Goal: Information Seeking & Learning: Learn about a topic

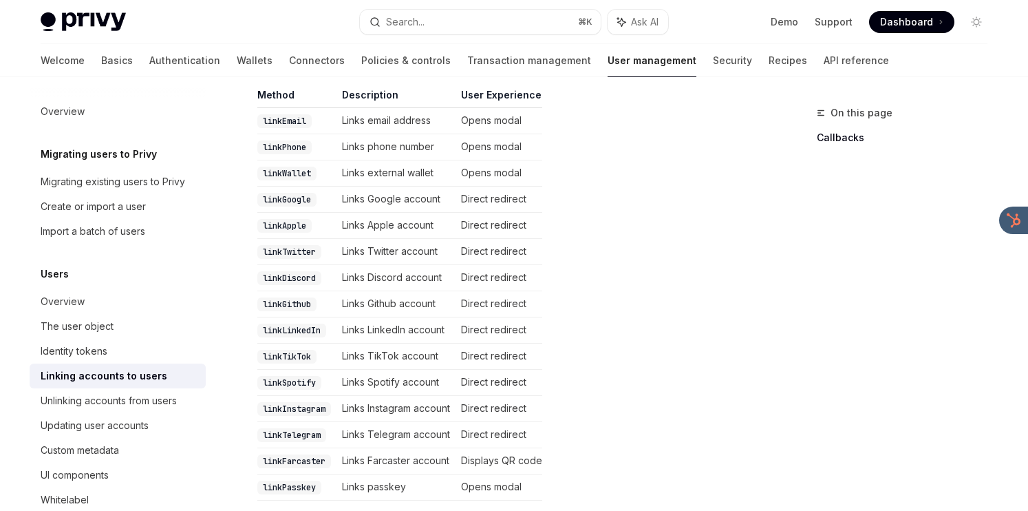
scroll to position [337, 0]
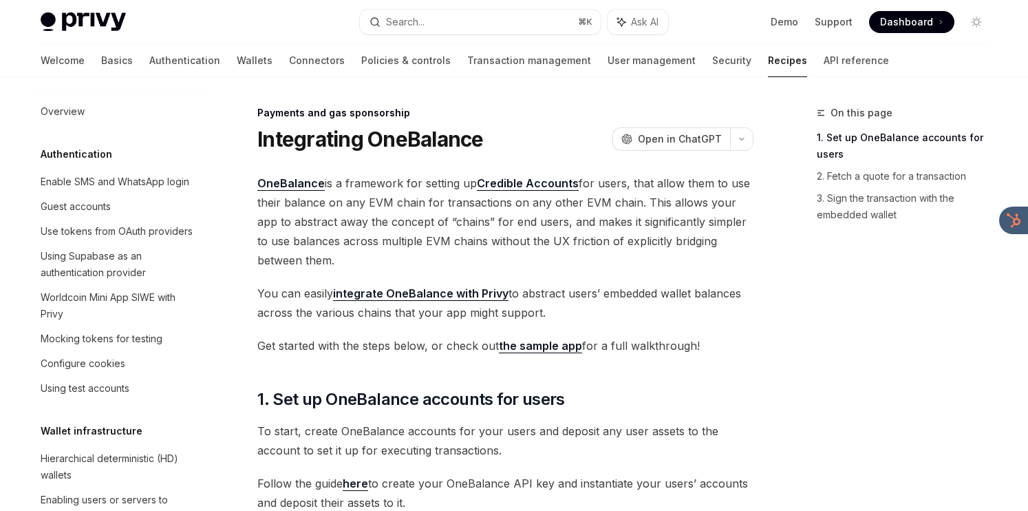
scroll to position [1065, 0]
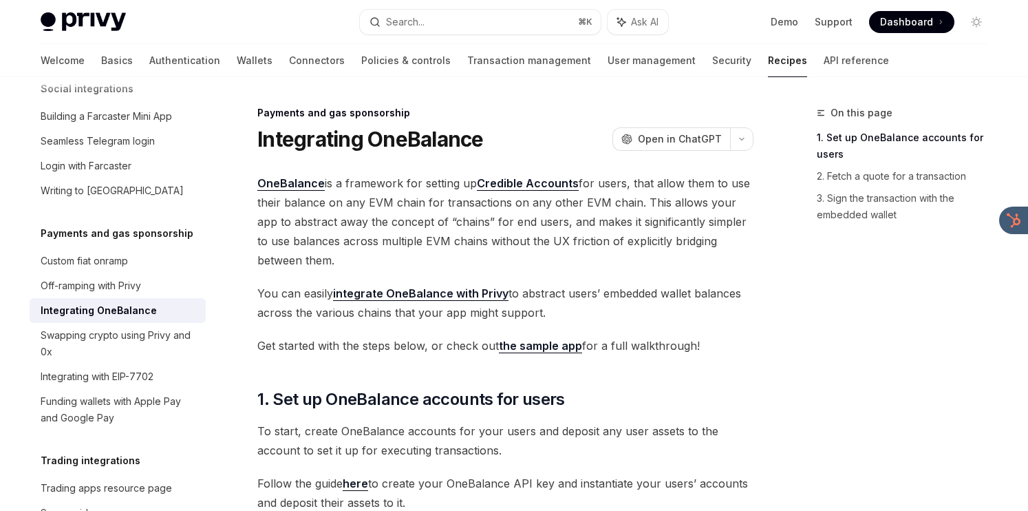
drag, startPoint x: 616, startPoint y: 166, endPoint x: 601, endPoint y: 253, distance: 88.6
click at [601, 253] on span "OneBalance is a framework for setting up Credible Accounts for users, that allo…" at bounding box center [505, 221] width 496 height 96
drag, startPoint x: 599, startPoint y: 257, endPoint x: 602, endPoint y: 154, distance: 103.3
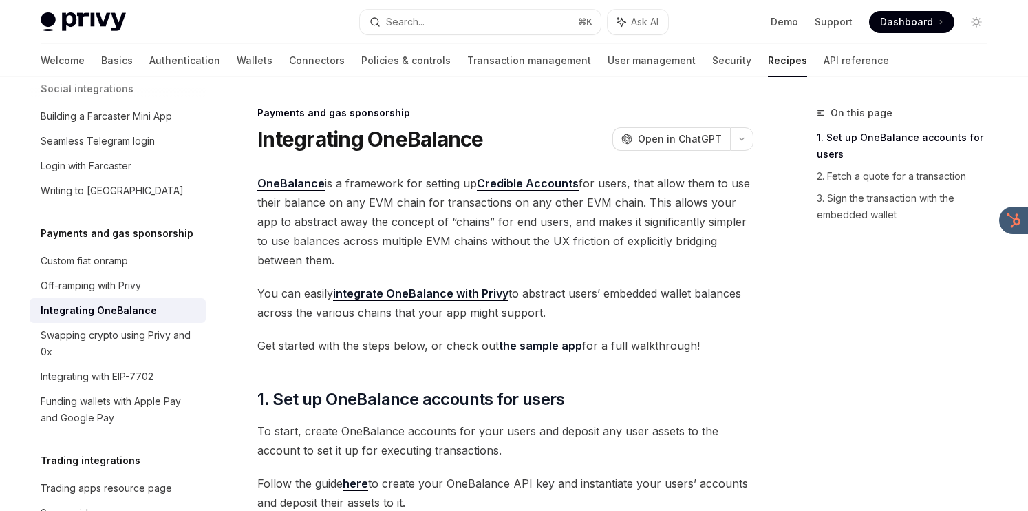
drag, startPoint x: 573, startPoint y: 315, endPoint x: 573, endPoint y: 268, distance: 46.8
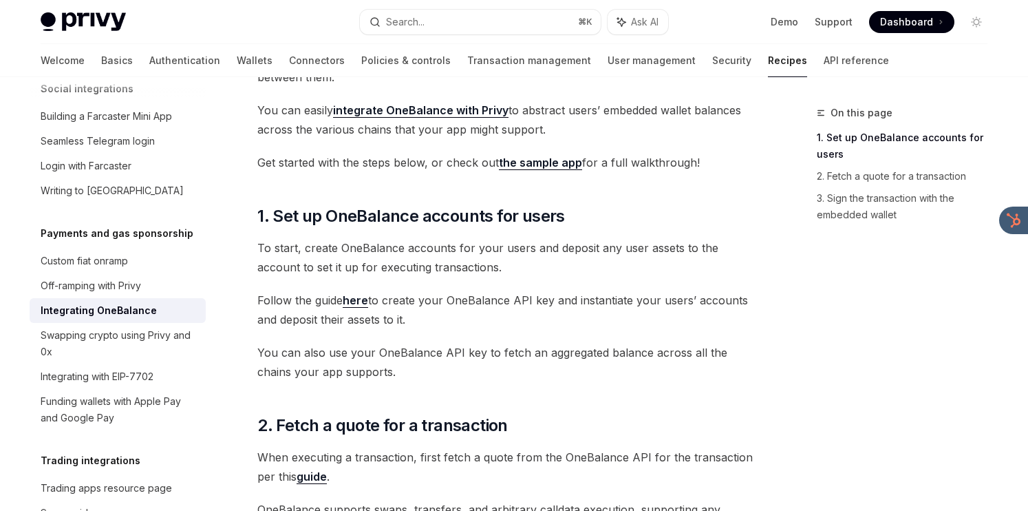
scroll to position [217, 0]
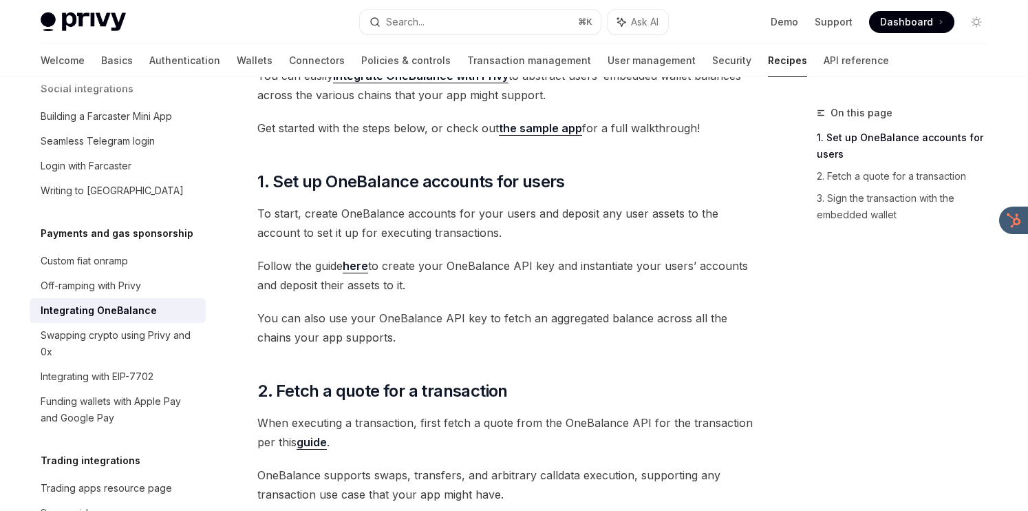
click at [557, 131] on link "the sample app" at bounding box center [540, 128] width 83 height 14
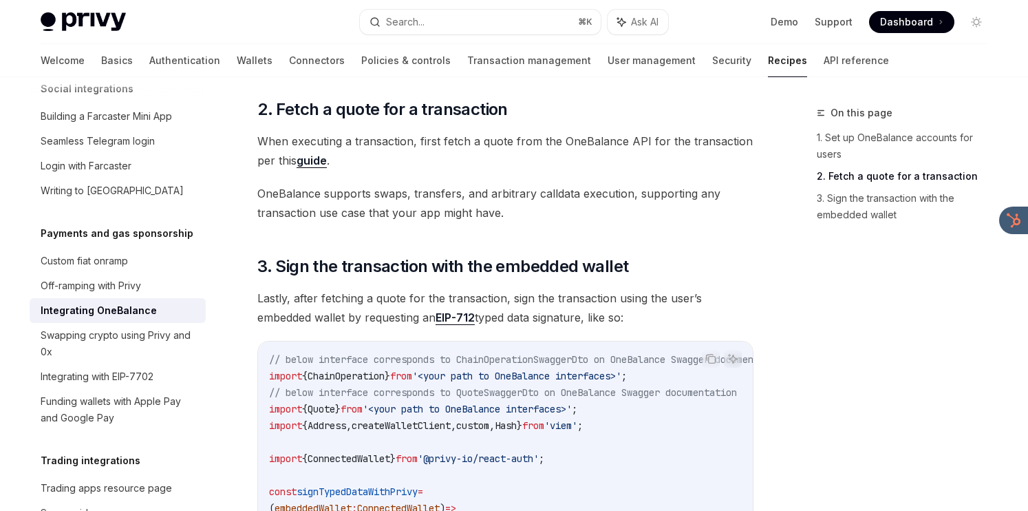
scroll to position [449, 0]
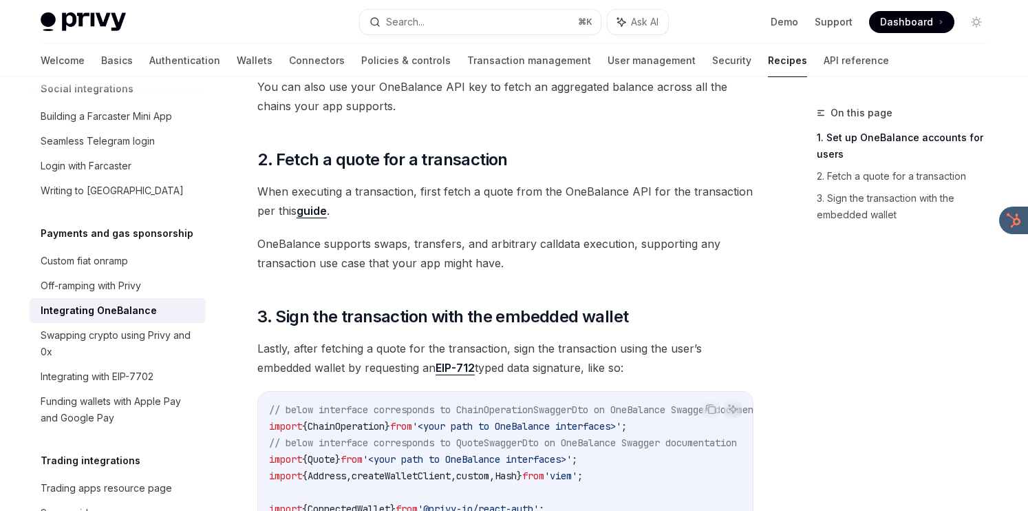
type textarea "*"
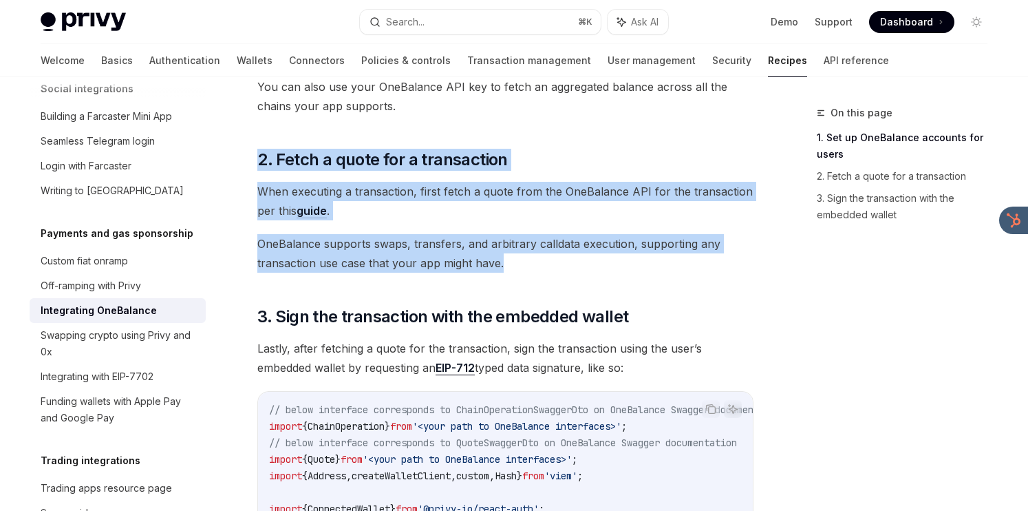
drag, startPoint x: 576, startPoint y: 138, endPoint x: 570, endPoint y: 254, distance: 115.8
click at [570, 254] on div "OneBalance is a framework for setting up Credible Accounts for users, that allo…" at bounding box center [505, 511] width 496 height 1573
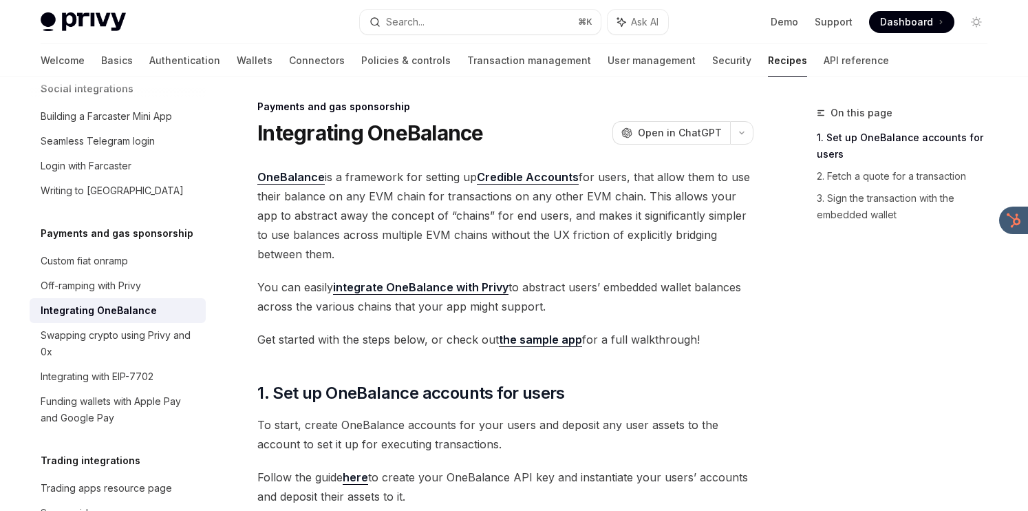
scroll to position [0, 0]
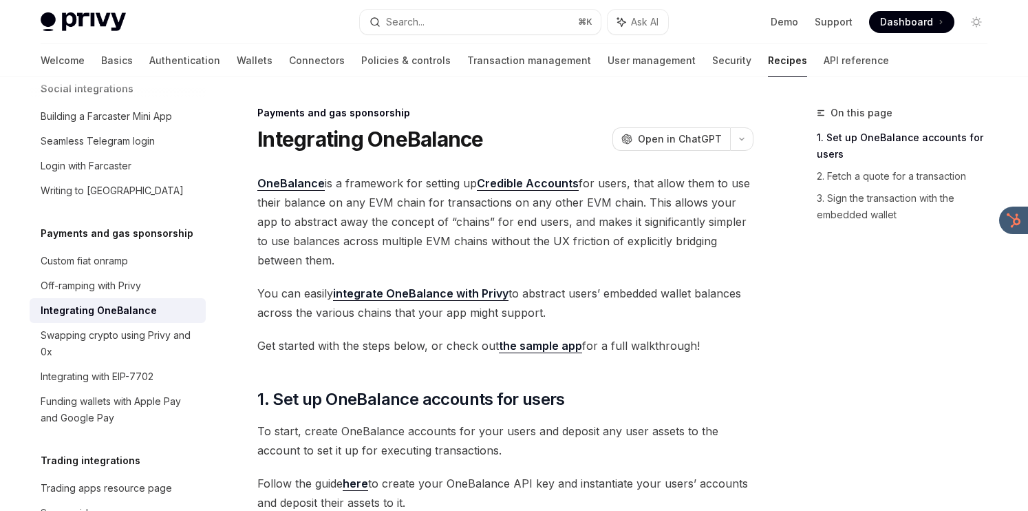
click at [536, 184] on link "Credible Accounts" at bounding box center [528, 183] width 102 height 14
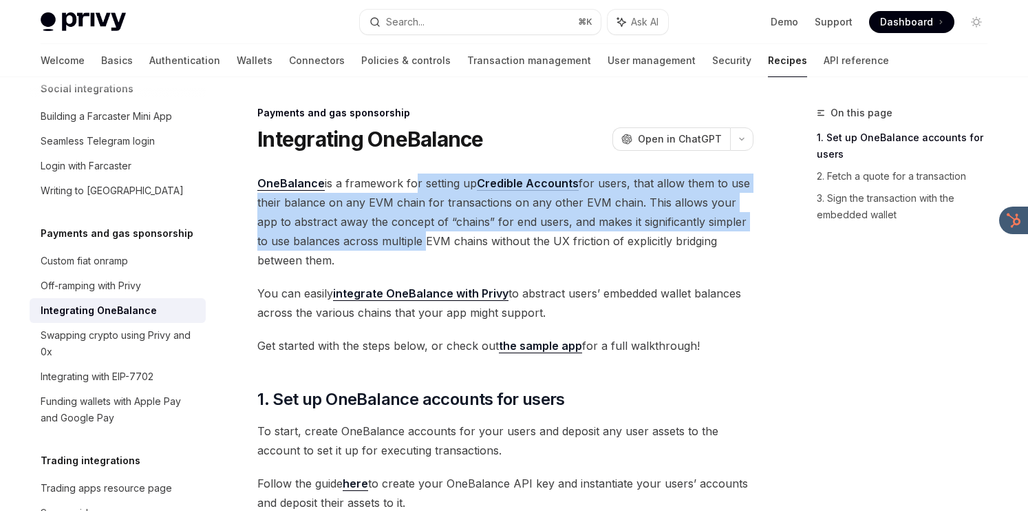
drag, startPoint x: 409, startPoint y: 179, endPoint x: 405, endPoint y: 244, distance: 64.8
click at [405, 244] on span "OneBalance is a framework for setting up Credible Accounts for users, that allo…" at bounding box center [505, 221] width 496 height 96
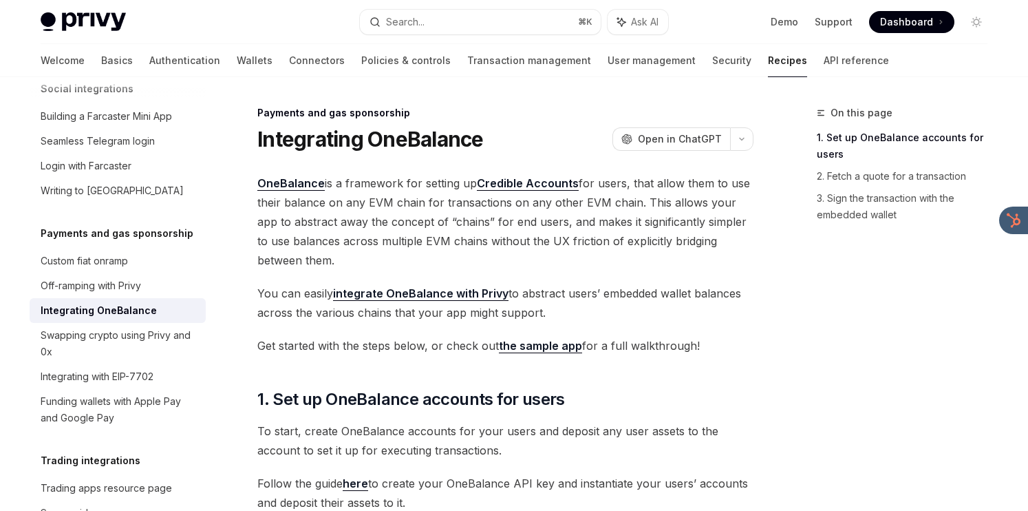
click at [518, 248] on span "OneBalance is a framework for setting up Credible Accounts for users, that allo…" at bounding box center [505, 221] width 496 height 96
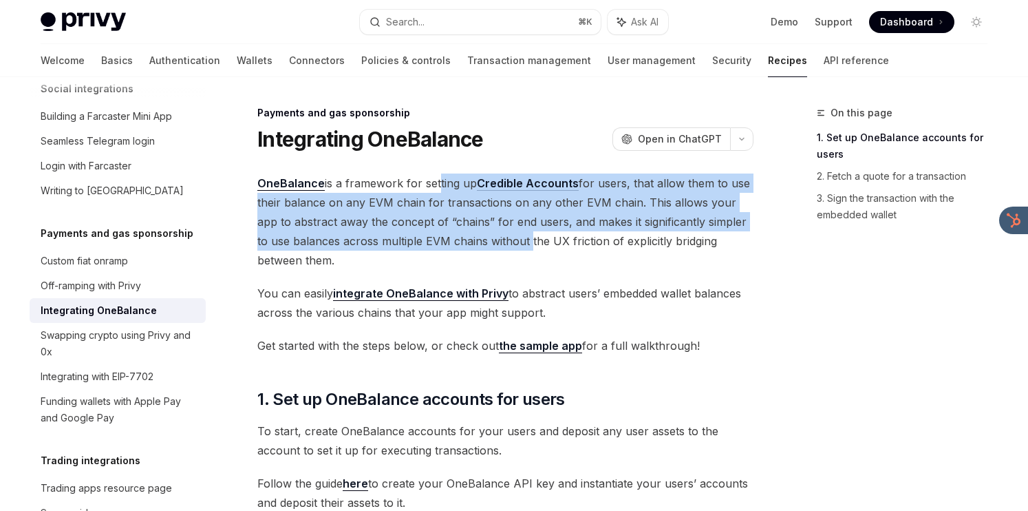
drag, startPoint x: 513, startPoint y: 241, endPoint x: 433, endPoint y: 189, distance: 96.0
click at [433, 189] on span "OneBalance is a framework for setting up Credible Accounts for users, that allo…" at bounding box center [505, 221] width 496 height 96
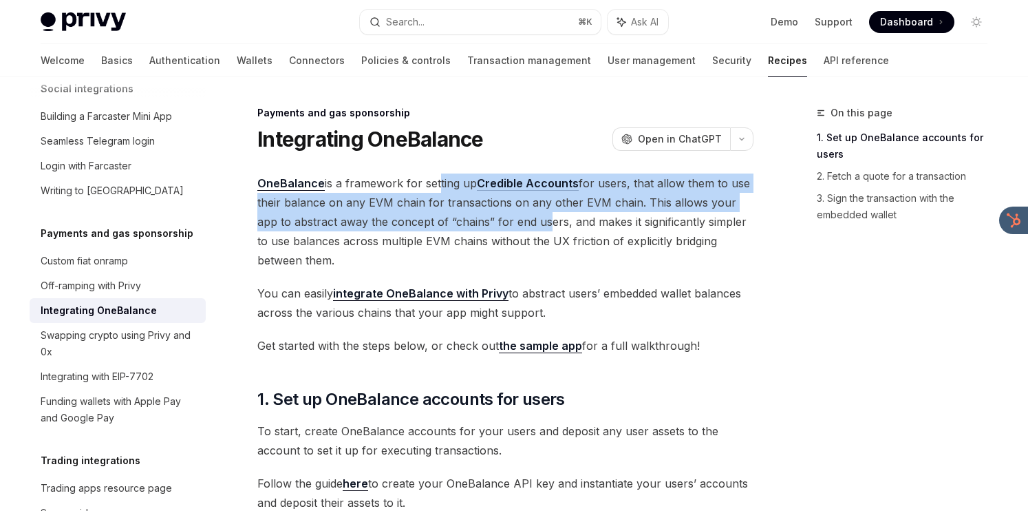
drag, startPoint x: 433, startPoint y: 189, endPoint x: 517, endPoint y: 231, distance: 93.9
click at [517, 231] on span "OneBalance is a framework for setting up Credible Accounts for users, that allo…" at bounding box center [505, 221] width 496 height 96
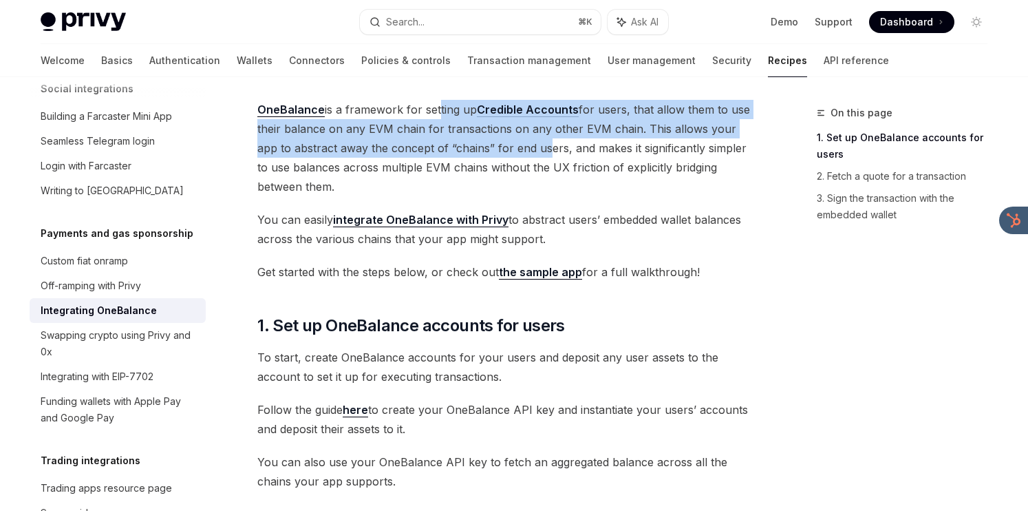
scroll to position [78, 0]
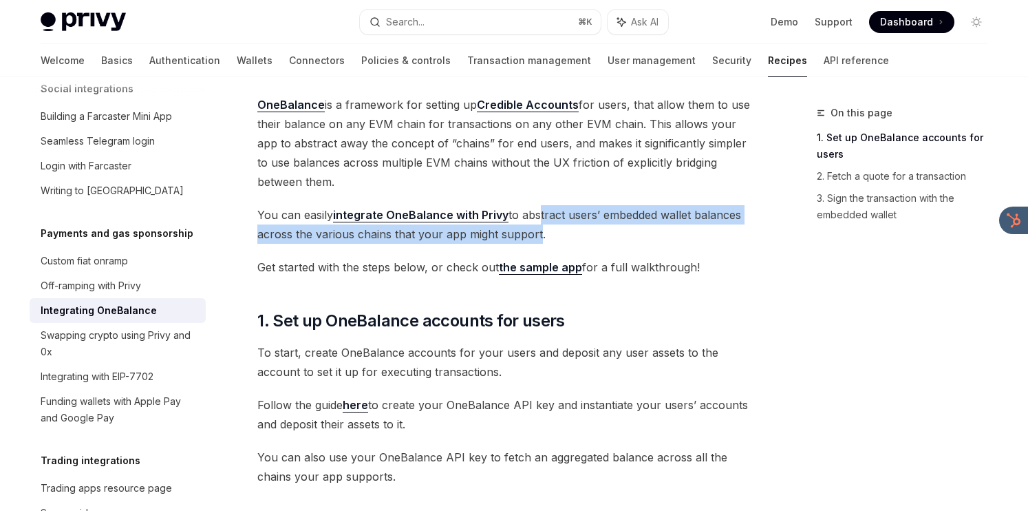
drag, startPoint x: 533, startPoint y: 216, endPoint x: 533, endPoint y: 230, distance: 13.8
click at [533, 230] on span "You can easily integrate OneBalance with Privy to abstract users’ embedded wall…" at bounding box center [505, 224] width 496 height 39
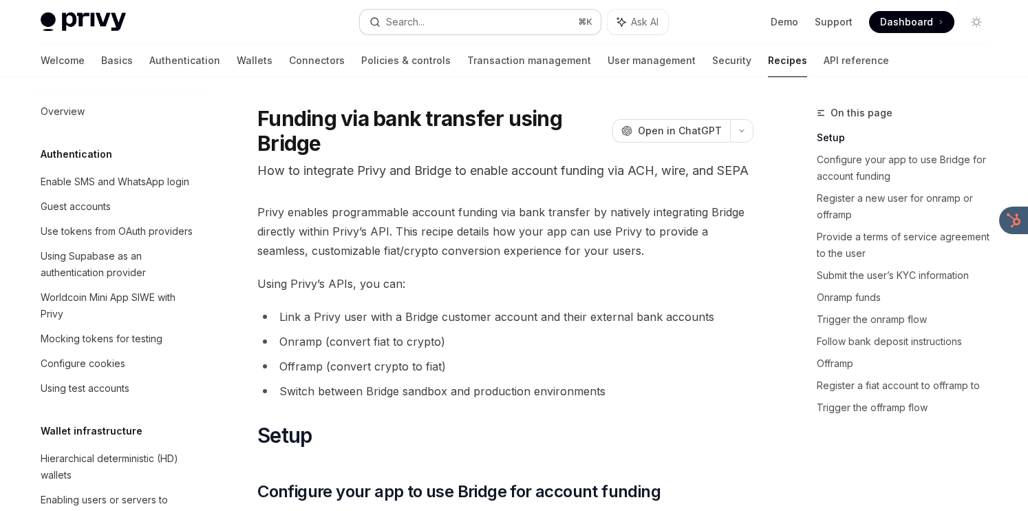
click at [441, 23] on button "Search... ⌘ K" at bounding box center [480, 22] width 241 height 25
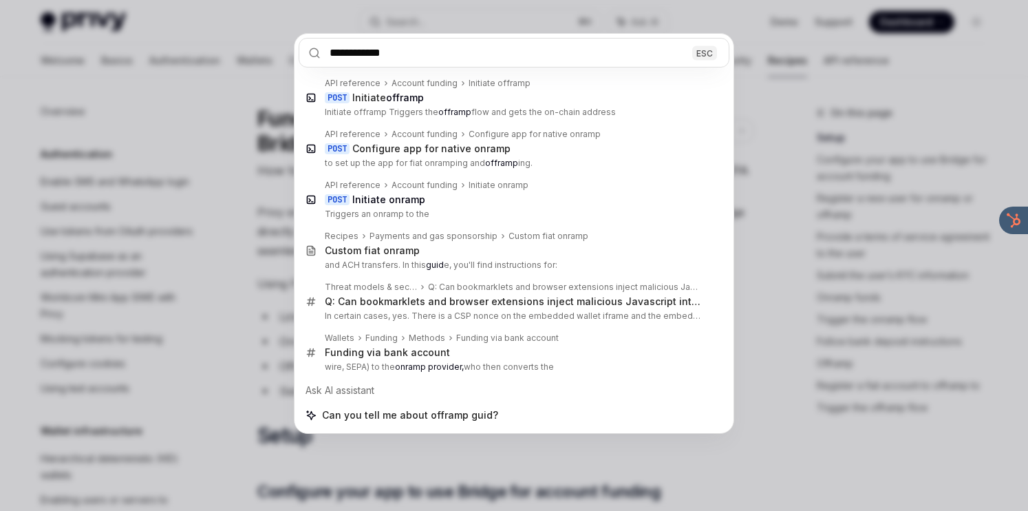
type input "**********"
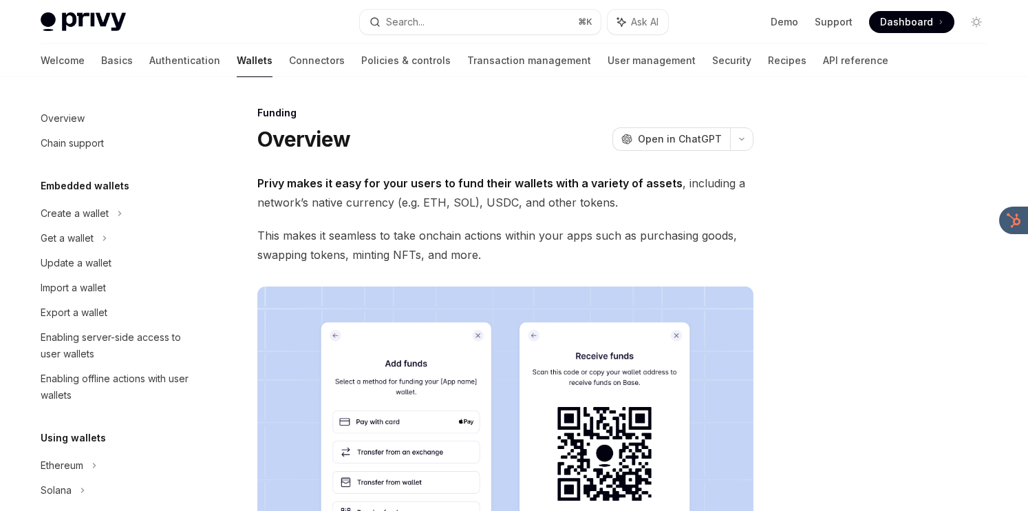
scroll to position [390, 0]
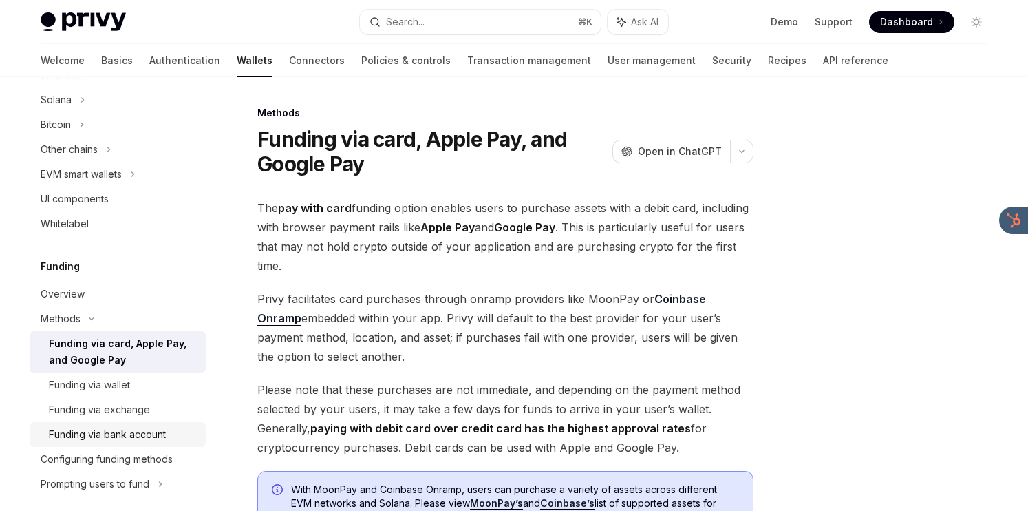
click at [89, 436] on div "Funding via bank account" at bounding box center [107, 434] width 117 height 17
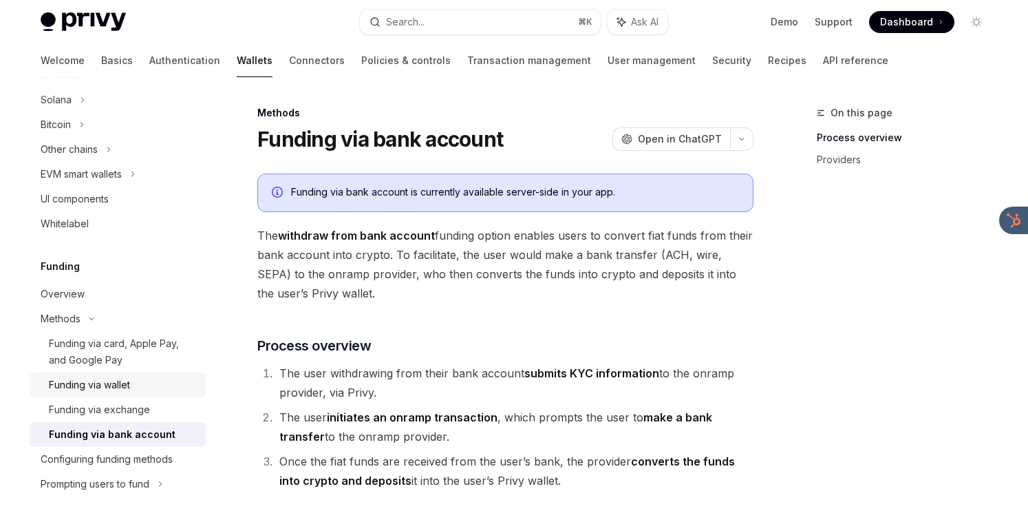
click at [123, 386] on div "Funding via wallet" at bounding box center [89, 384] width 81 height 17
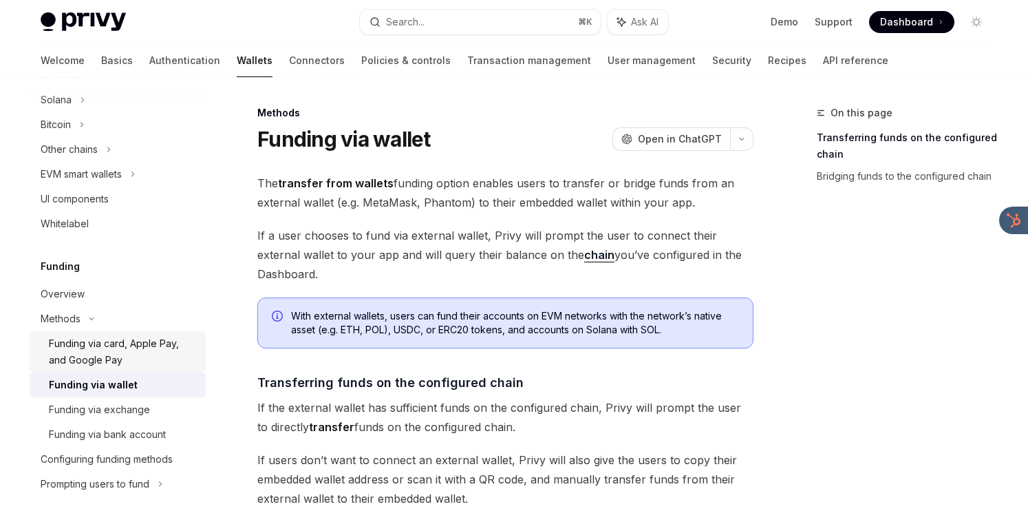
click at [127, 342] on div "Funding via card, Apple Pay, and Google Pay" at bounding box center [123, 351] width 149 height 33
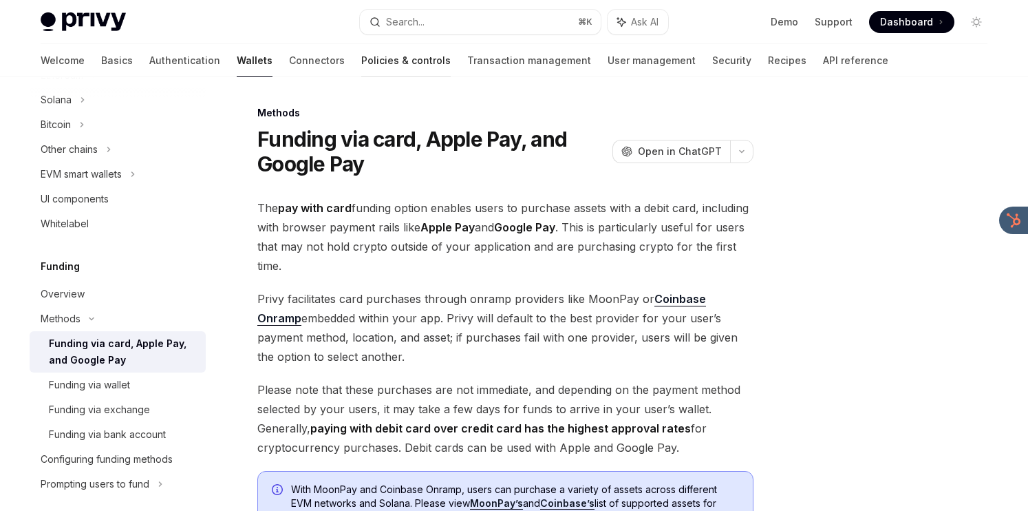
click at [363, 46] on link "Policies & controls" at bounding box center [405, 60] width 89 height 33
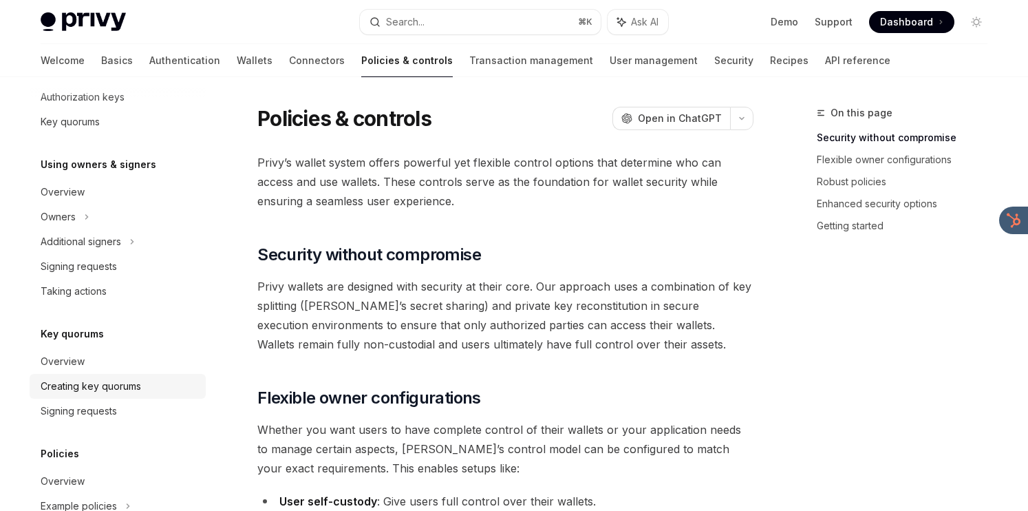
scroll to position [458, 0]
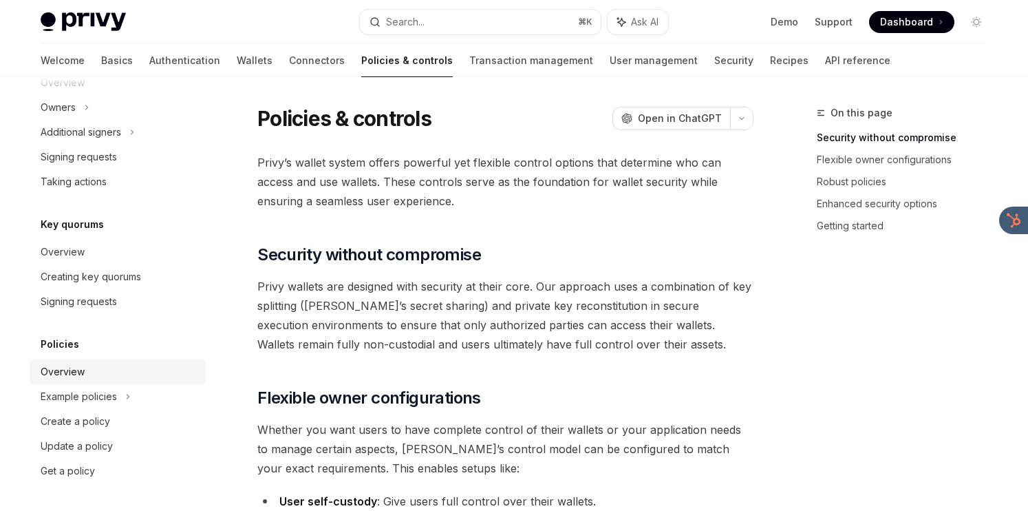
click at [83, 361] on link "Overview" at bounding box center [118, 371] width 176 height 25
type textarea "*"
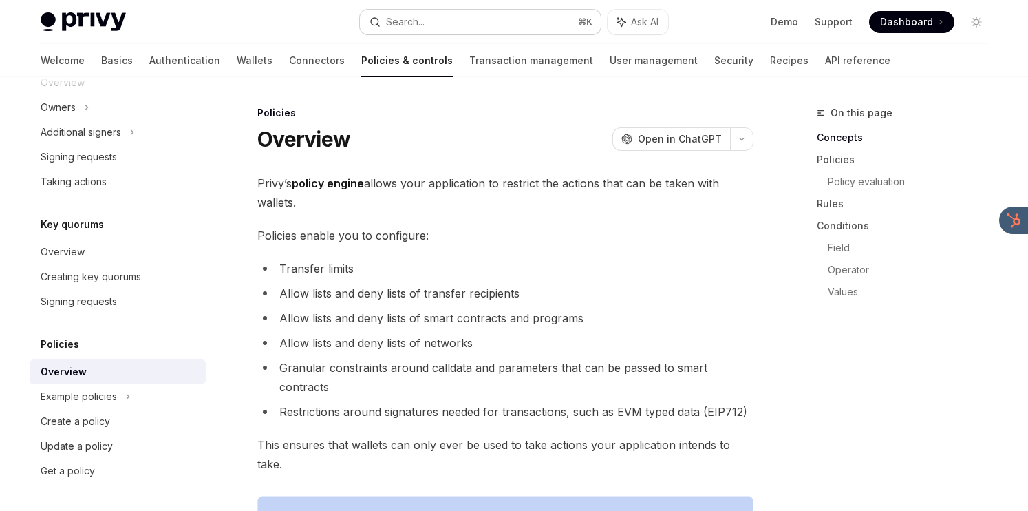
click at [457, 23] on button "Search... ⌘ K" at bounding box center [480, 22] width 241 height 25
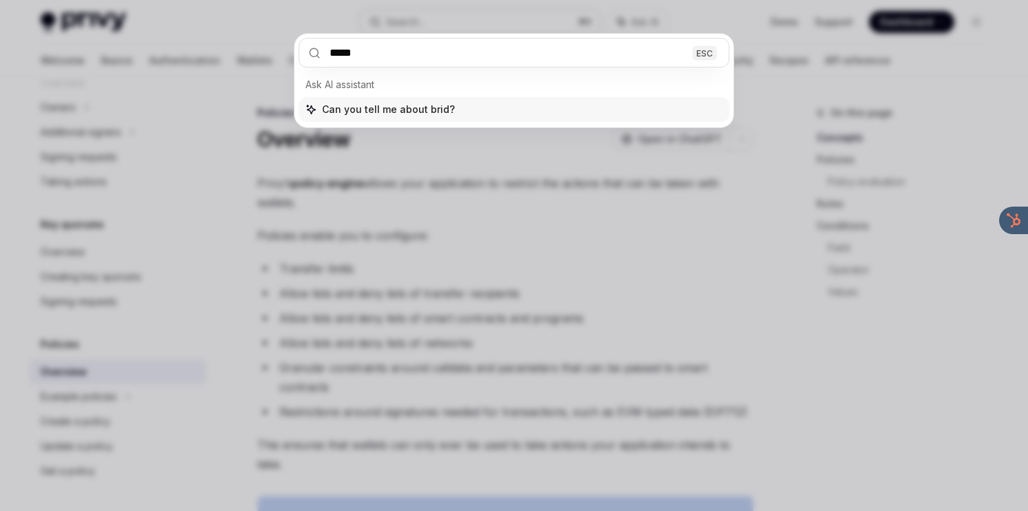
type input "******"
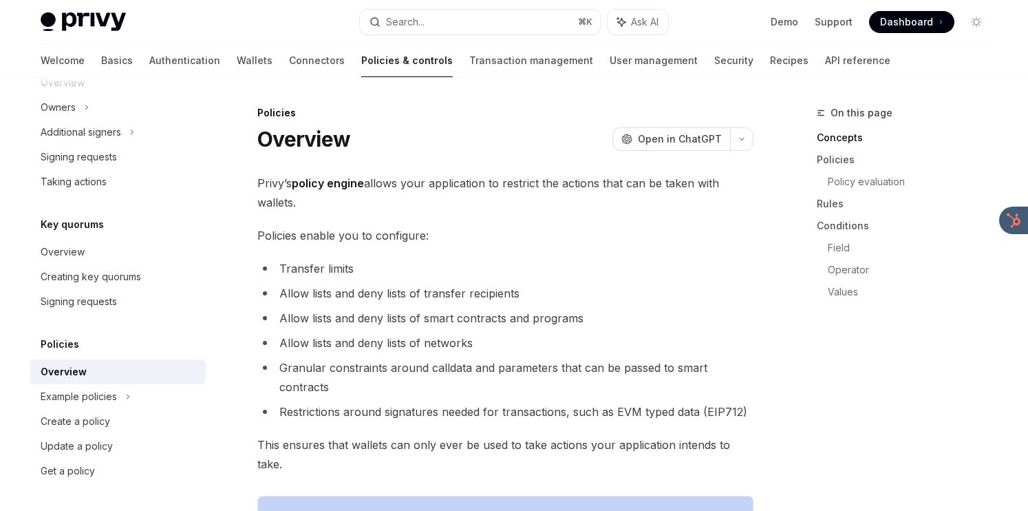
type textarea "*"
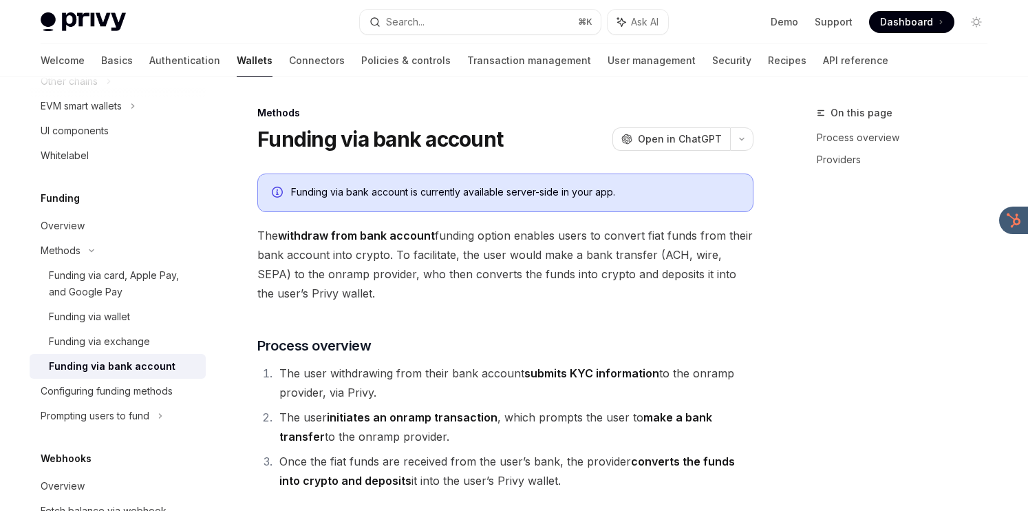
scroll to position [335, 0]
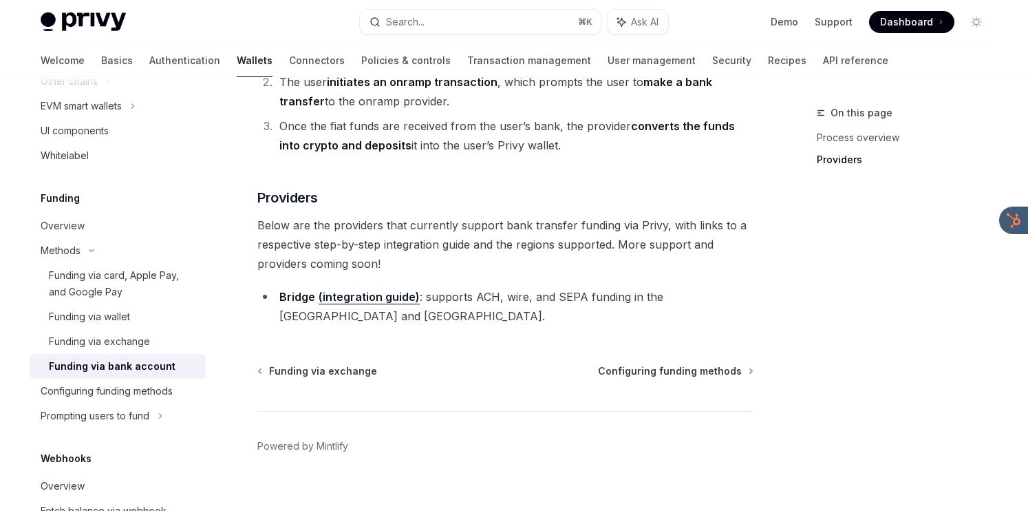
click at [376, 292] on link "(integration guide)" at bounding box center [369, 297] width 101 height 14
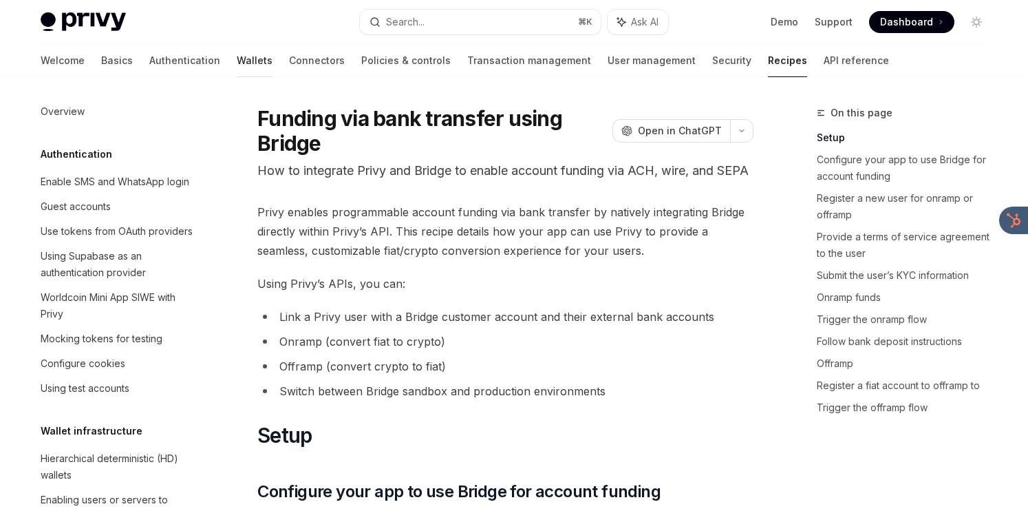
click at [237, 57] on link "Wallets" at bounding box center [255, 60] width 36 height 33
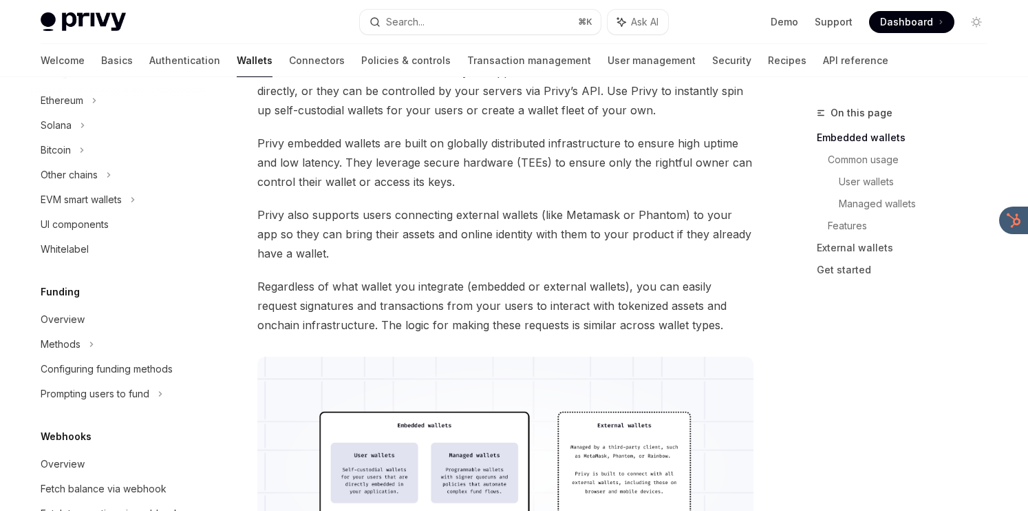
scroll to position [345, 0]
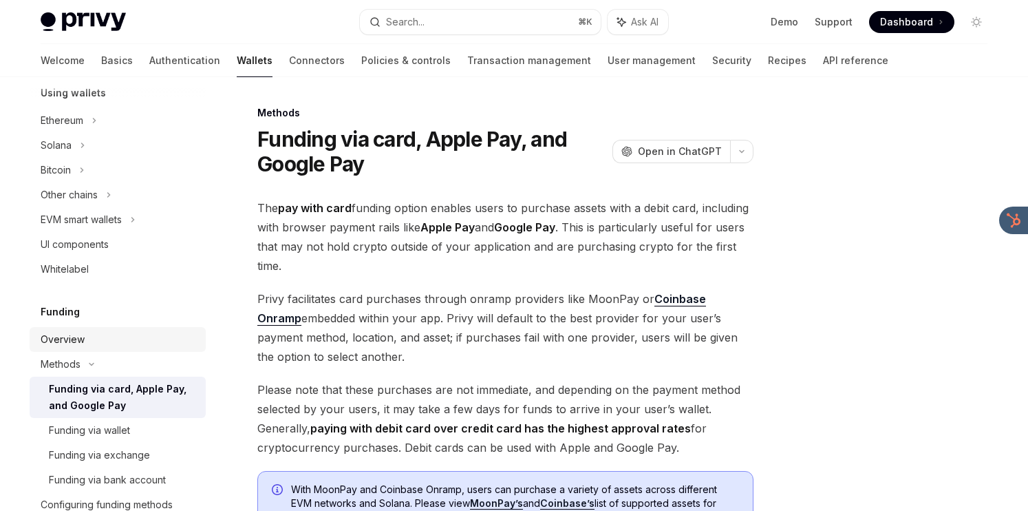
click at [96, 328] on link "Overview" at bounding box center [118, 339] width 176 height 25
type textarea "*"
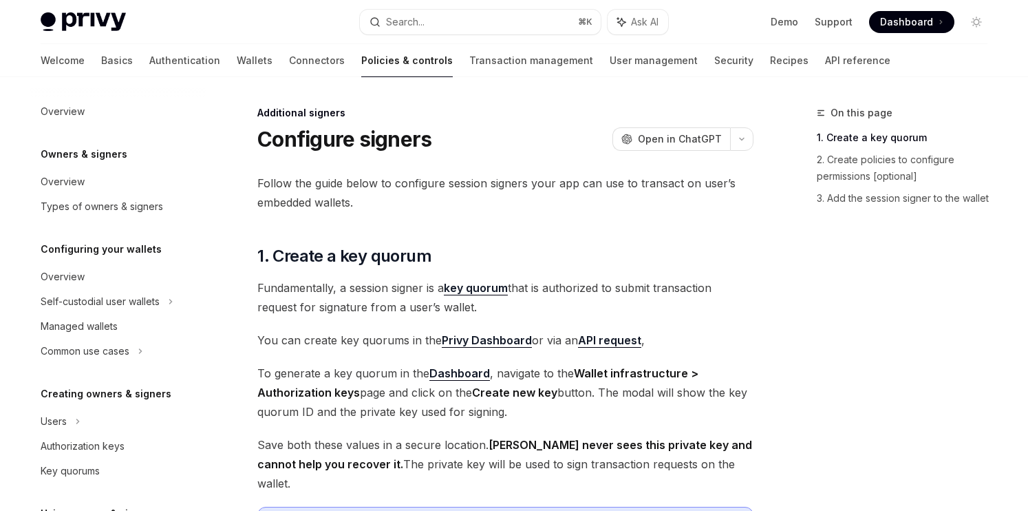
scroll to position [371, 0]
